Goal: Task Accomplishment & Management: Use online tool/utility

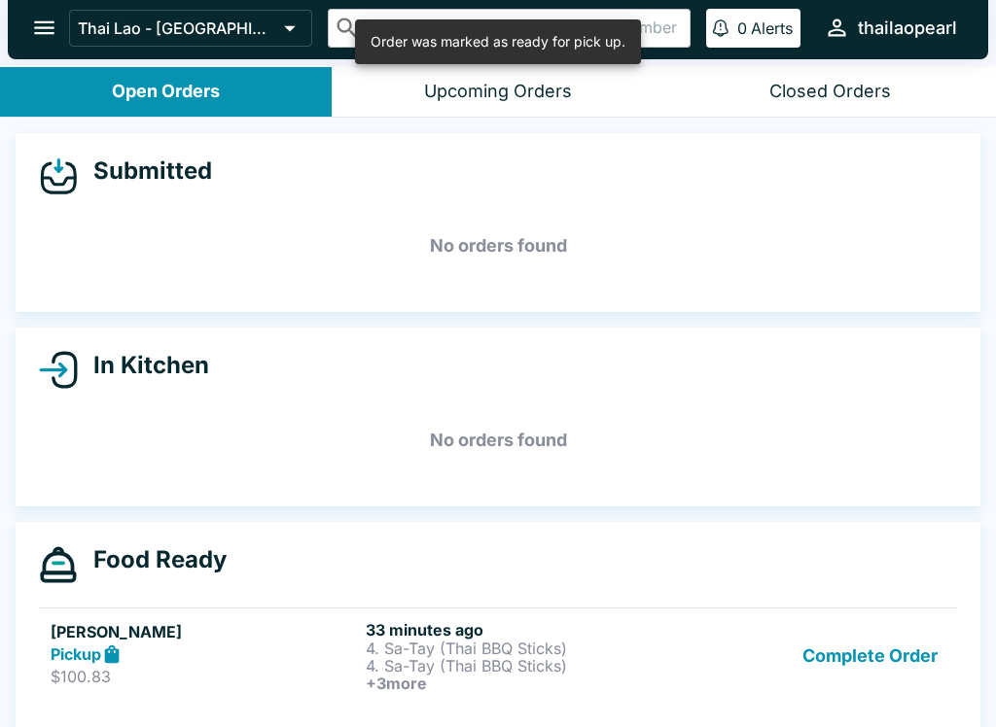
scroll to position [22, 0]
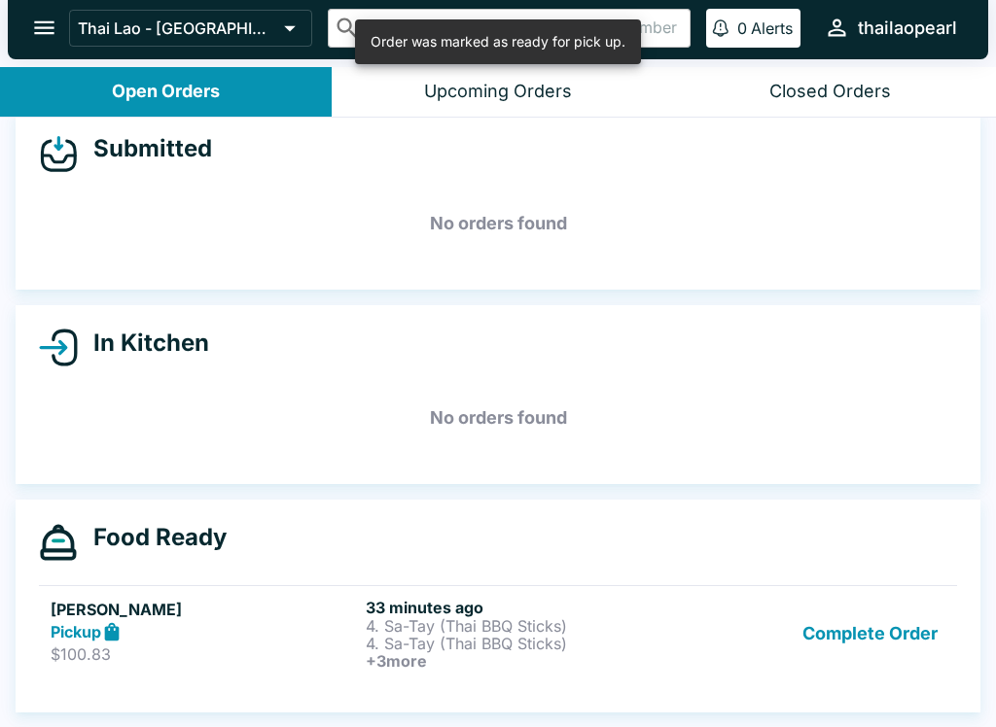
click at [858, 648] on button "Complete Order" at bounding box center [869, 634] width 151 height 72
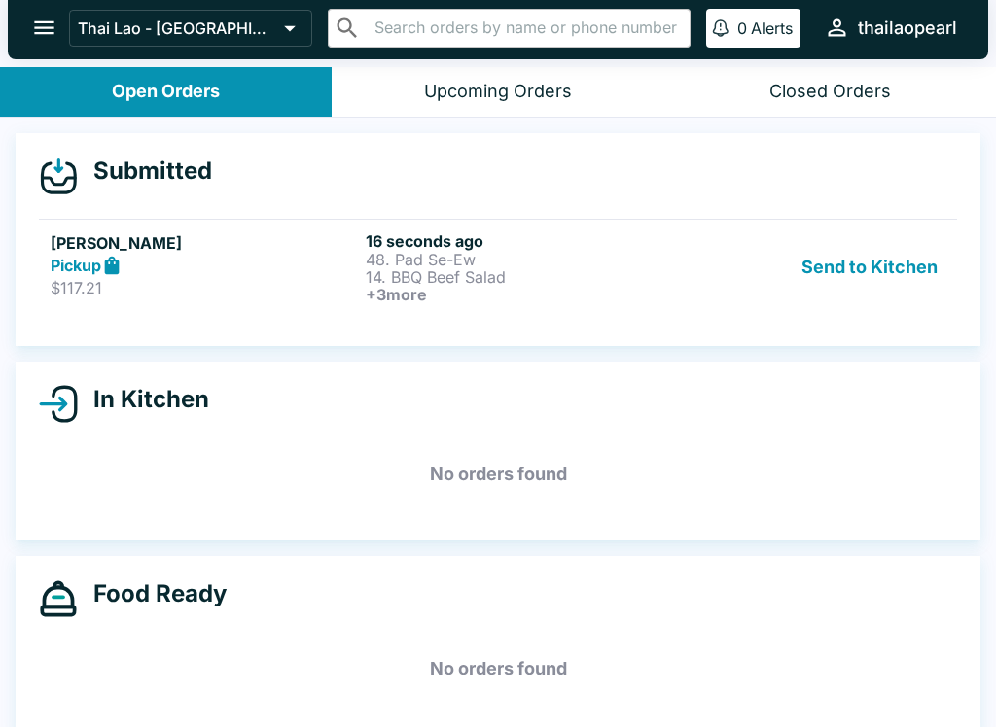
click at [224, 276] on div "[PERSON_NAME] Pickup $117.21" at bounding box center [204, 267] width 307 height 72
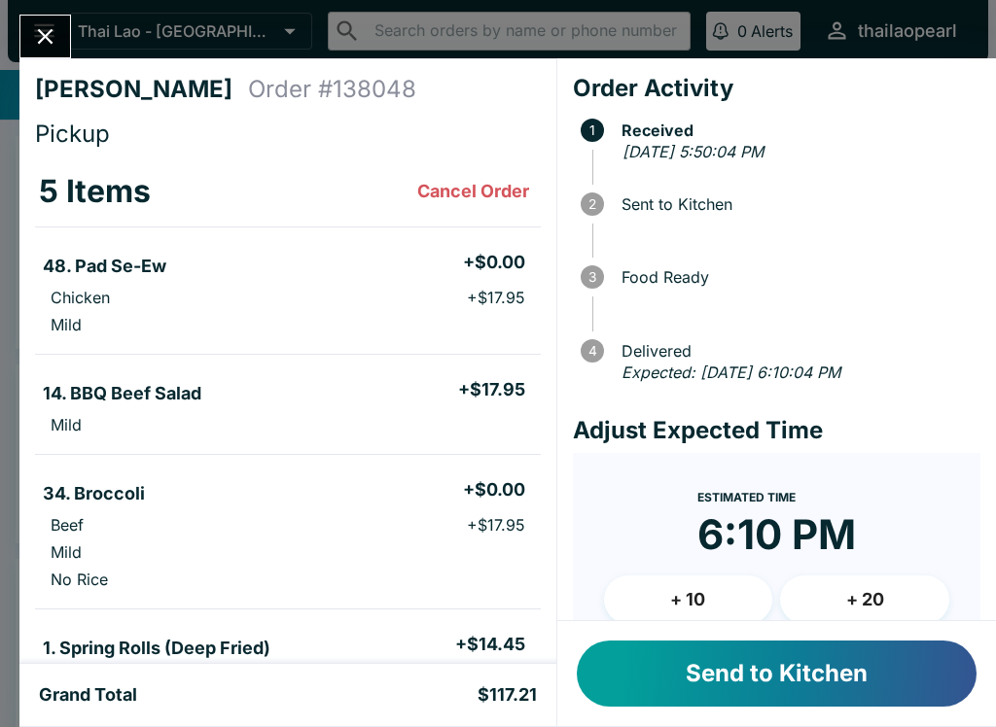
click at [32, 33] on icon "Close" at bounding box center [45, 36] width 26 height 26
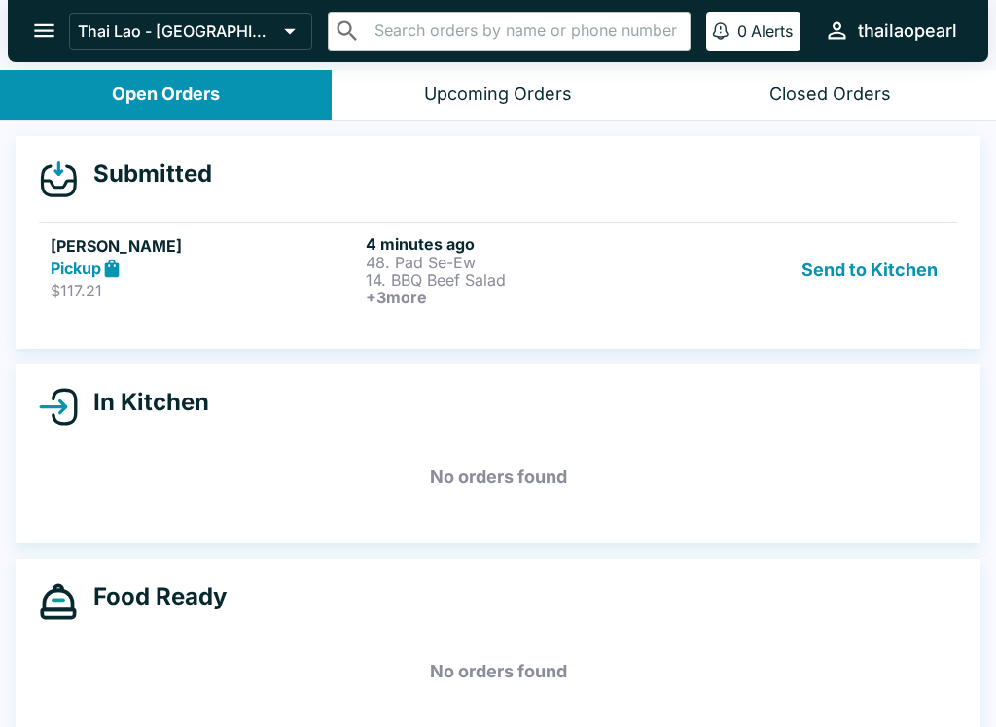
click at [202, 268] on div "Pickup" at bounding box center [204, 269] width 307 height 22
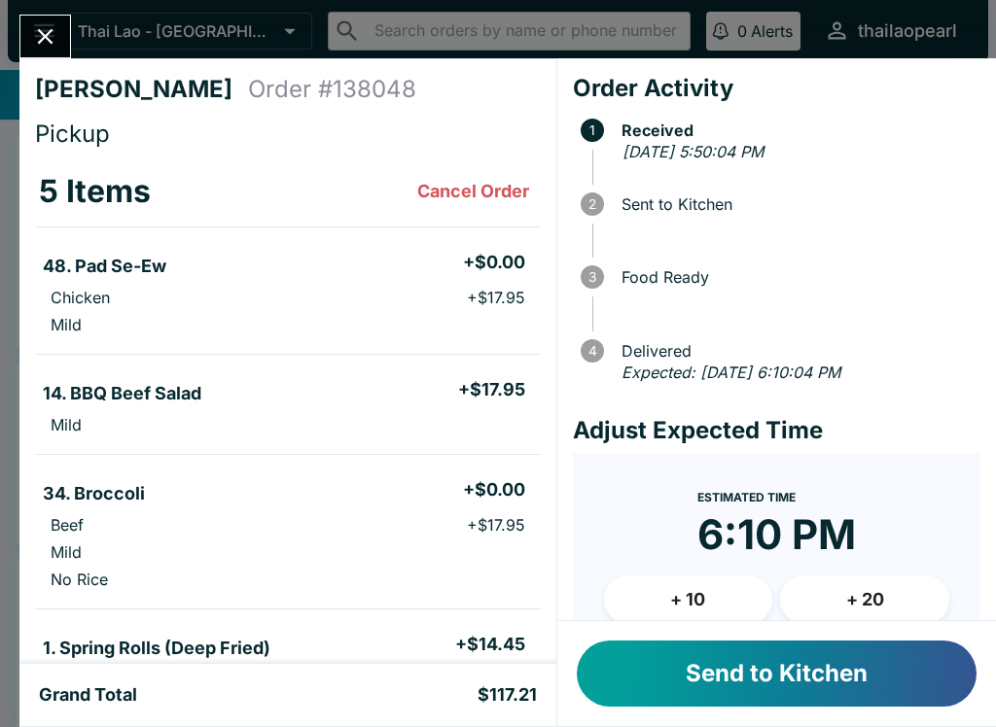
click at [658, 595] on button "+ 10" at bounding box center [688, 600] width 169 height 49
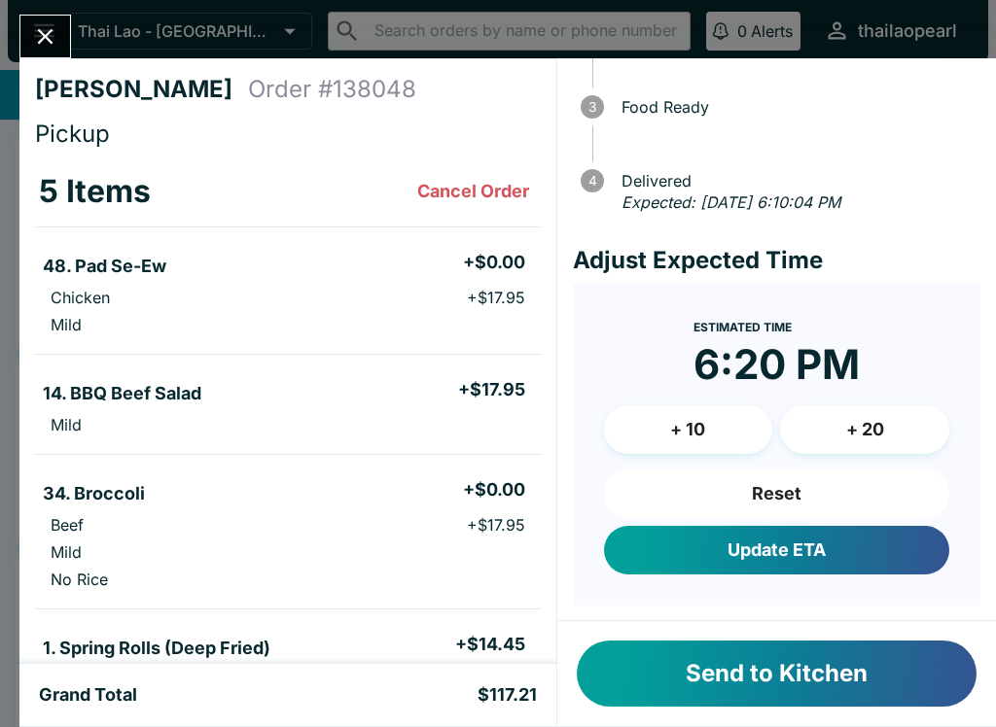
scroll to position [168, 0]
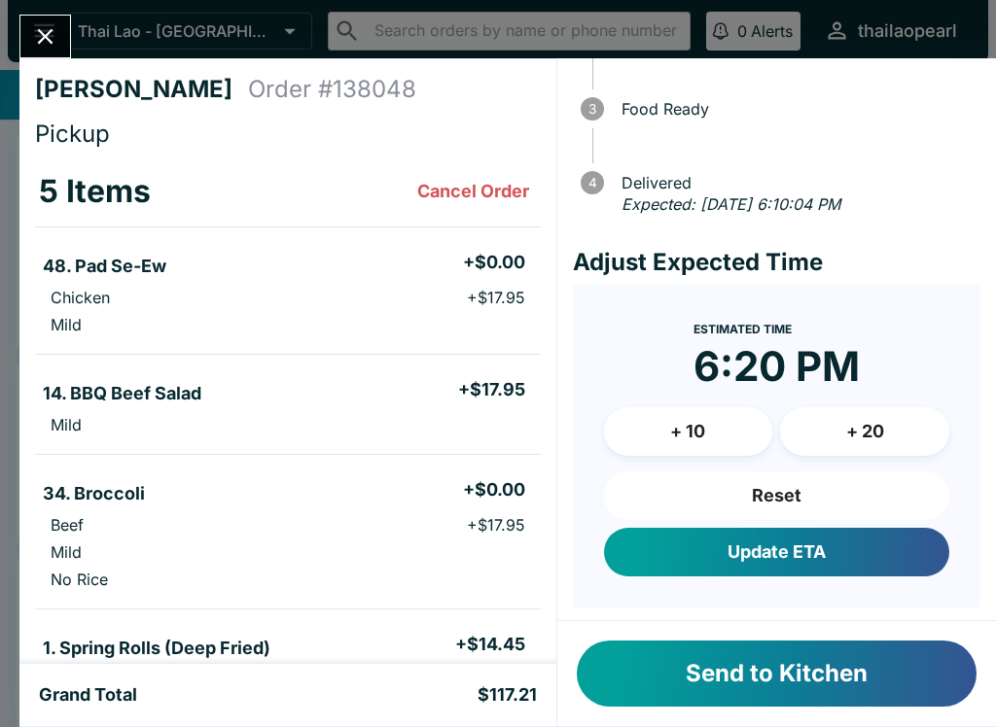
click at [683, 487] on button "Reset" at bounding box center [776, 496] width 345 height 49
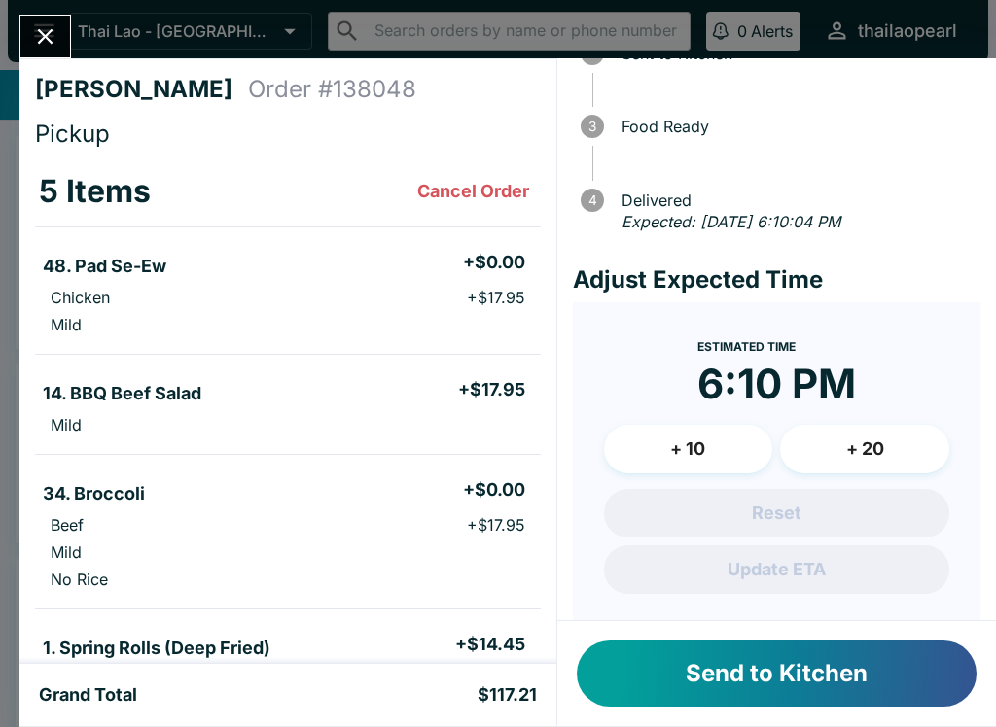
scroll to position [149, 0]
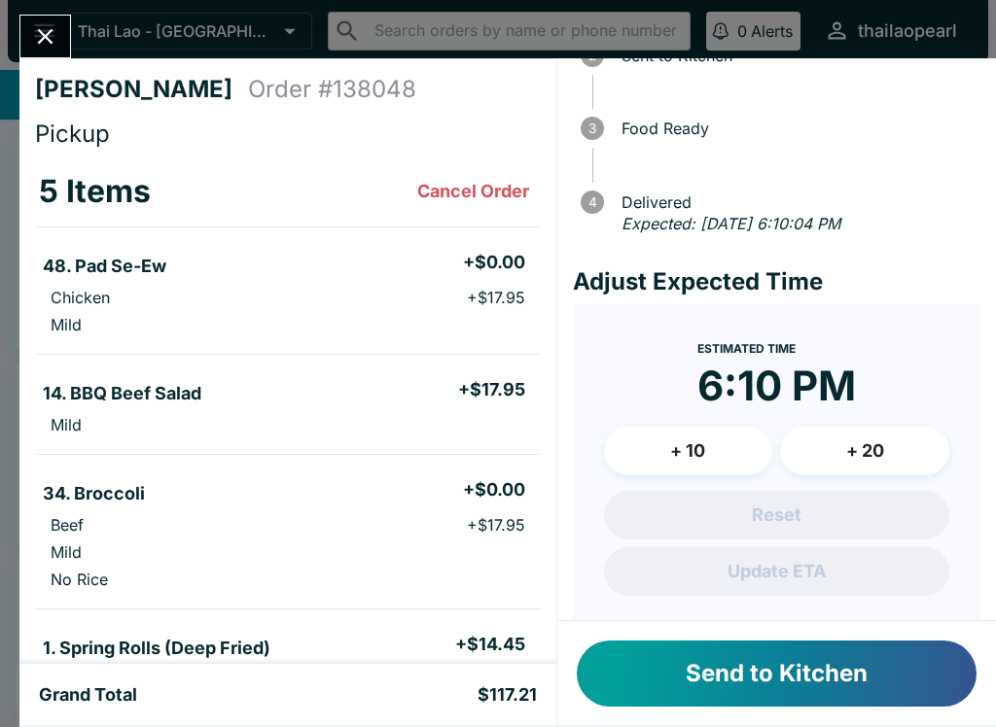
click at [698, 441] on button "+ 10" at bounding box center [688, 451] width 169 height 49
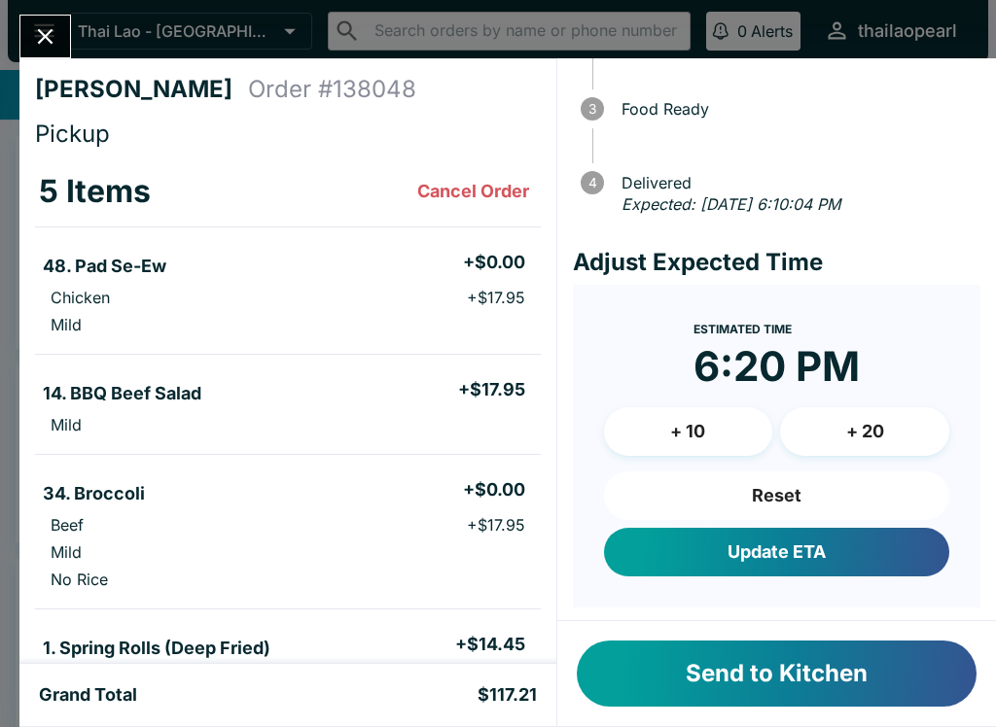
scroll to position [168, 0]
click at [703, 531] on button "Update ETA" at bounding box center [776, 552] width 345 height 49
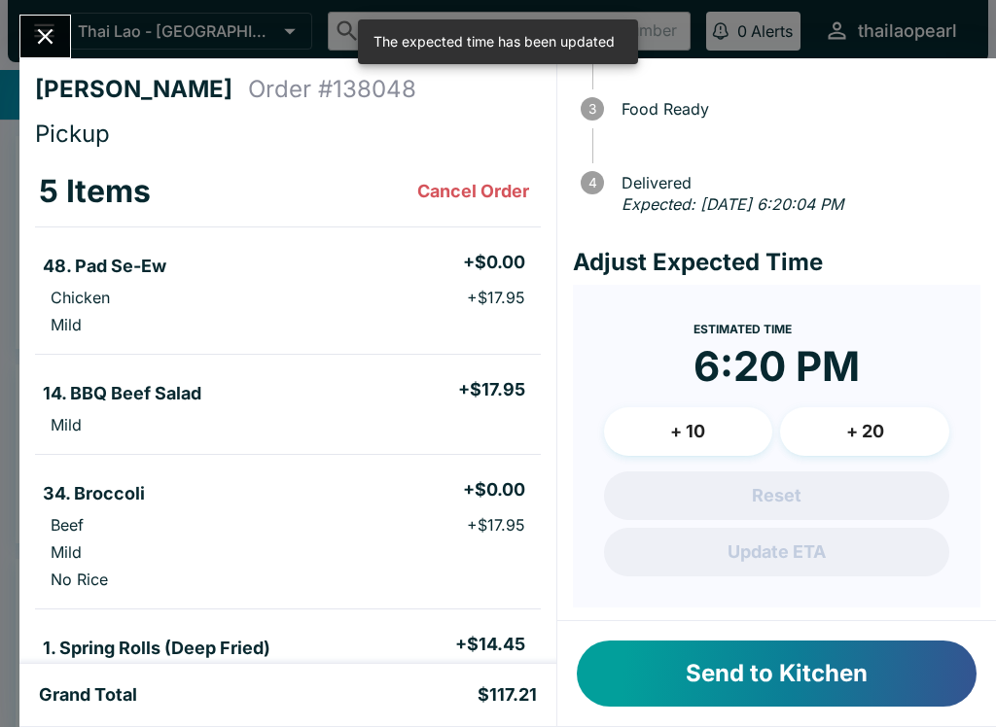
click at [673, 667] on button "Send to Kitchen" at bounding box center [777, 674] width 400 height 66
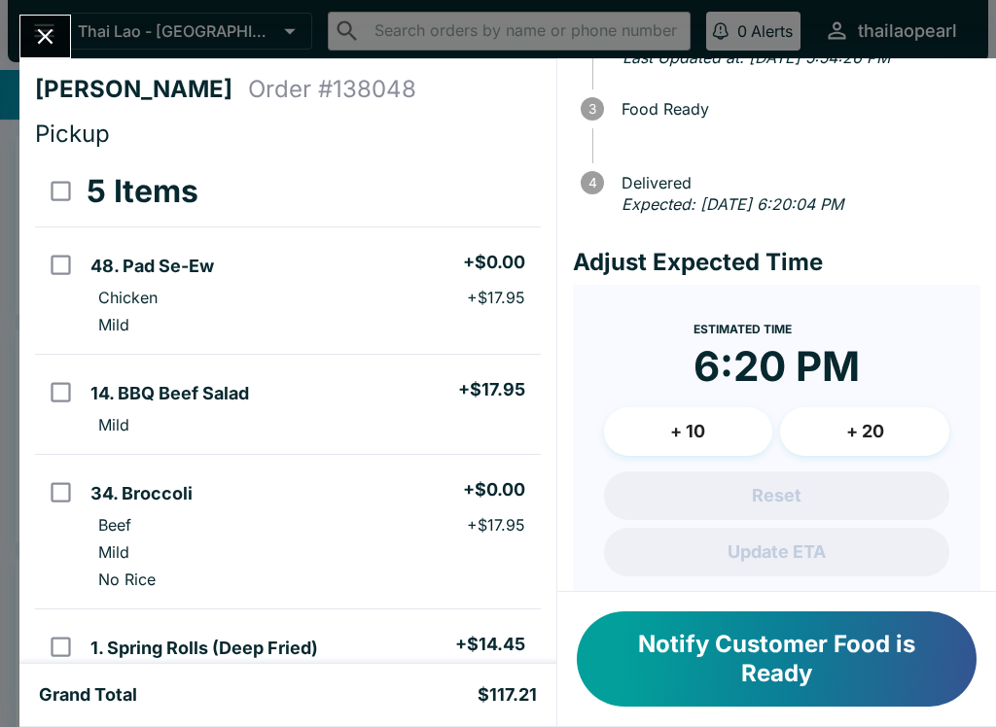
scroll to position [0, 0]
click at [658, 675] on button "Notify Customer Food is Ready" at bounding box center [777, 659] width 400 height 95
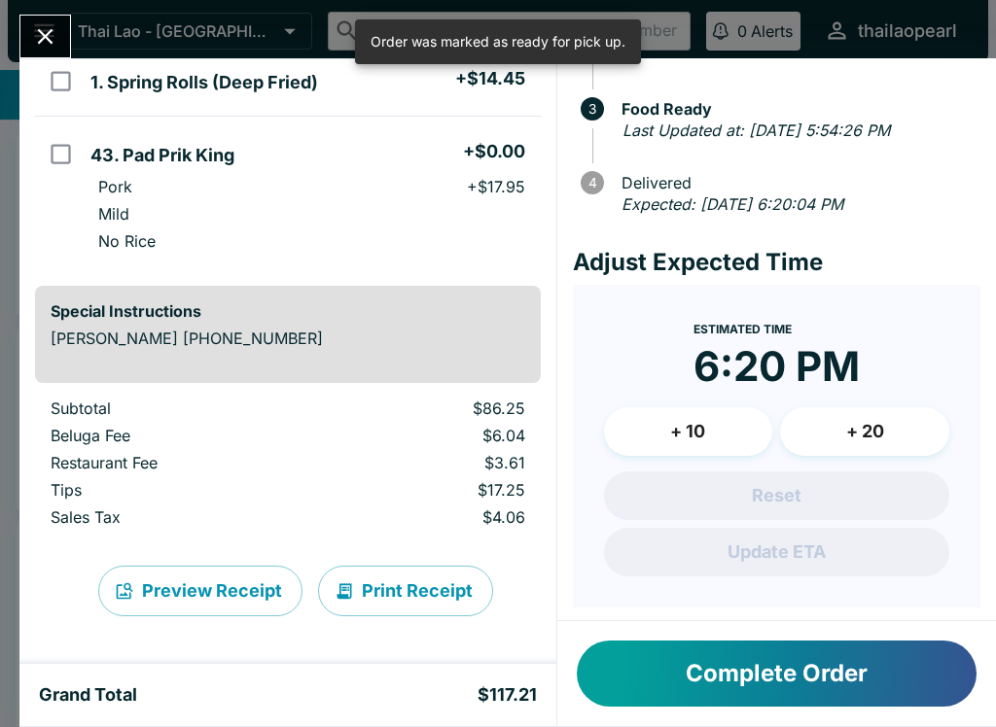
scroll to position [566, 0]
click at [57, 41] on icon "Close" at bounding box center [45, 36] width 26 height 26
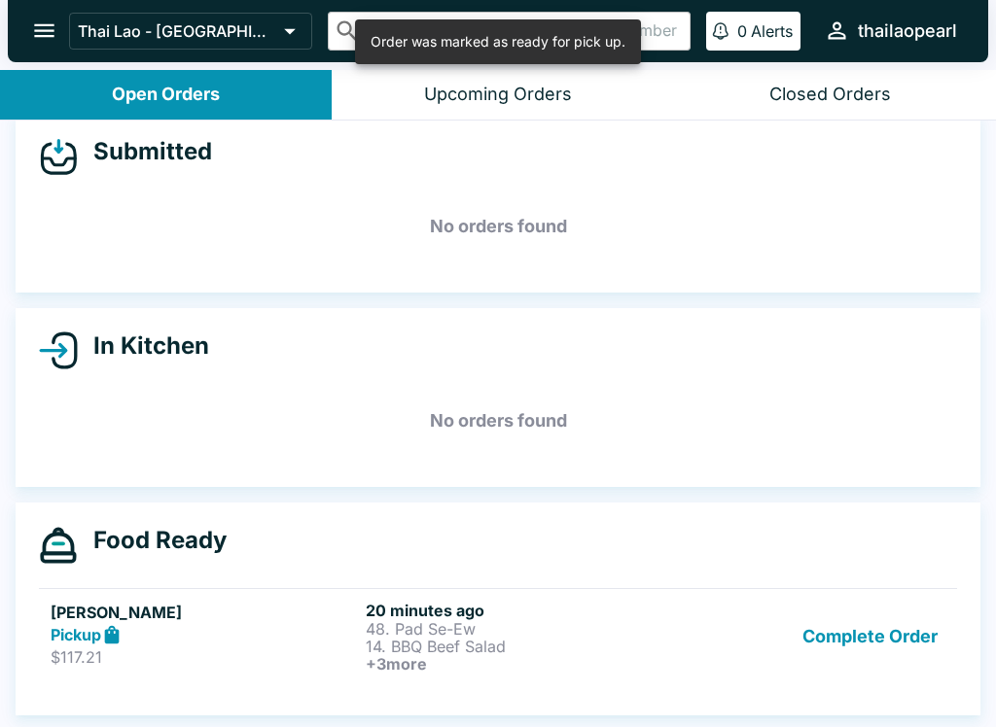
scroll to position [22, 0]
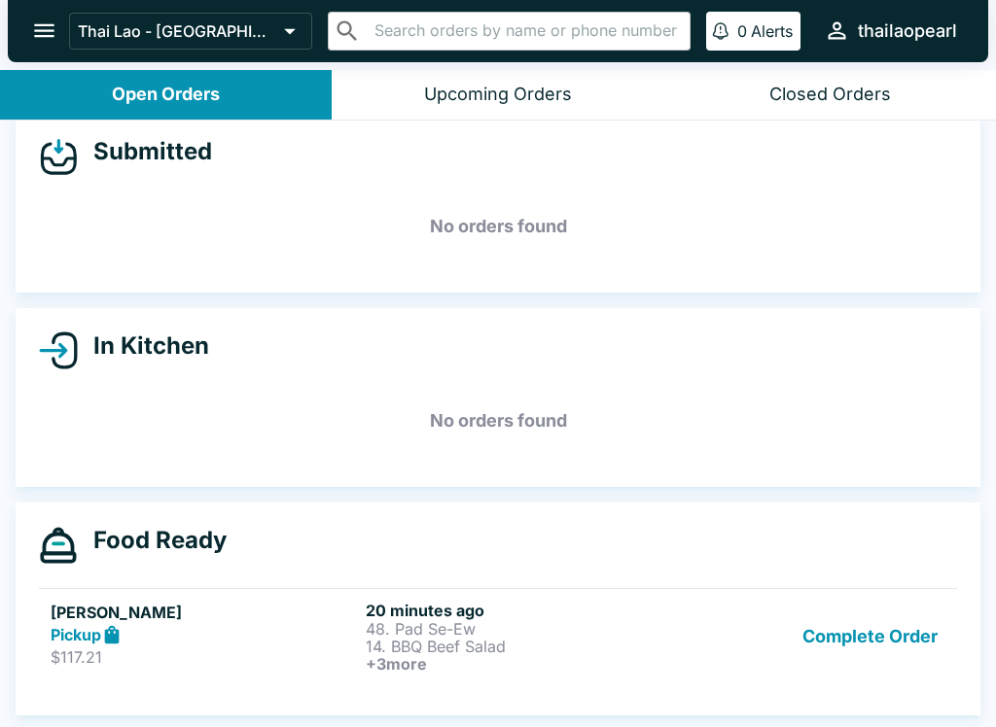
click at [232, 653] on p "$117.21" at bounding box center [204, 657] width 307 height 19
